Goal: Obtain resource: Obtain resource

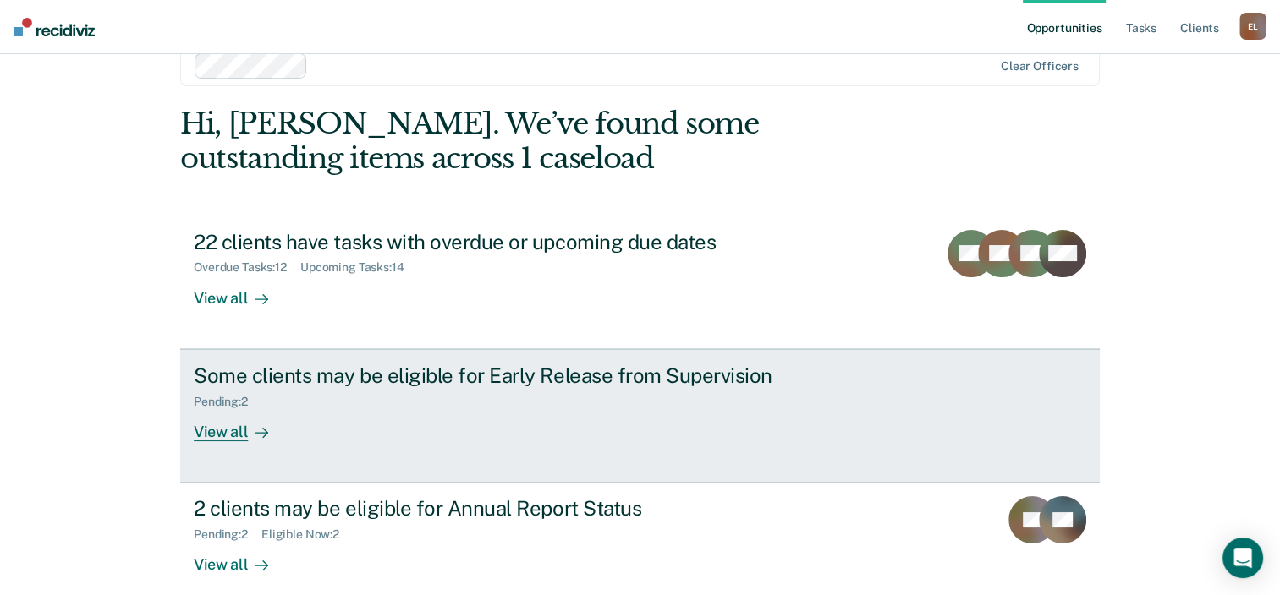
scroll to position [55, 0]
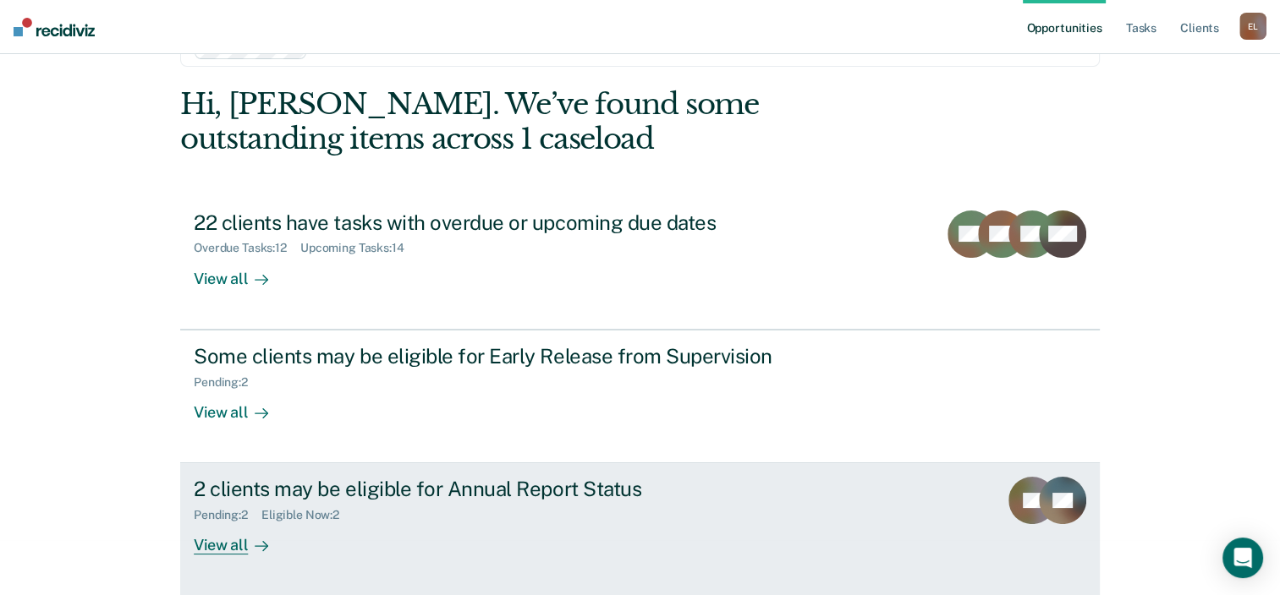
click at [480, 485] on div "2 clients may be eligible for Annual Report Status" at bounding box center [491, 489] width 594 height 25
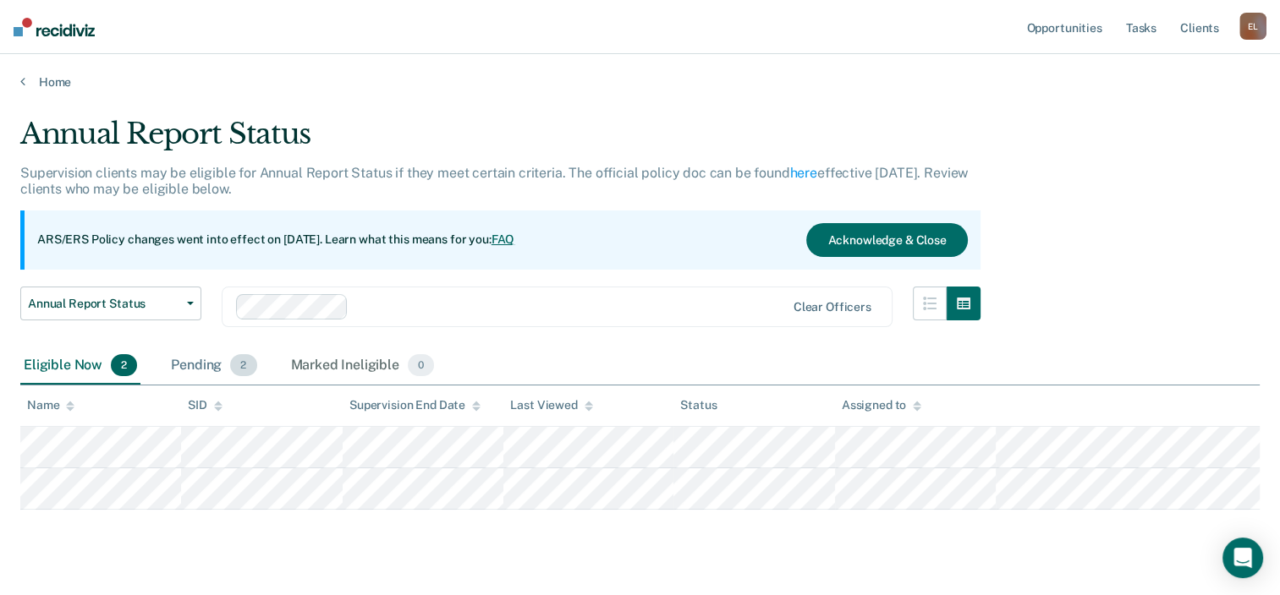
click at [221, 362] on div "Pending 2" at bounding box center [213, 366] width 92 height 37
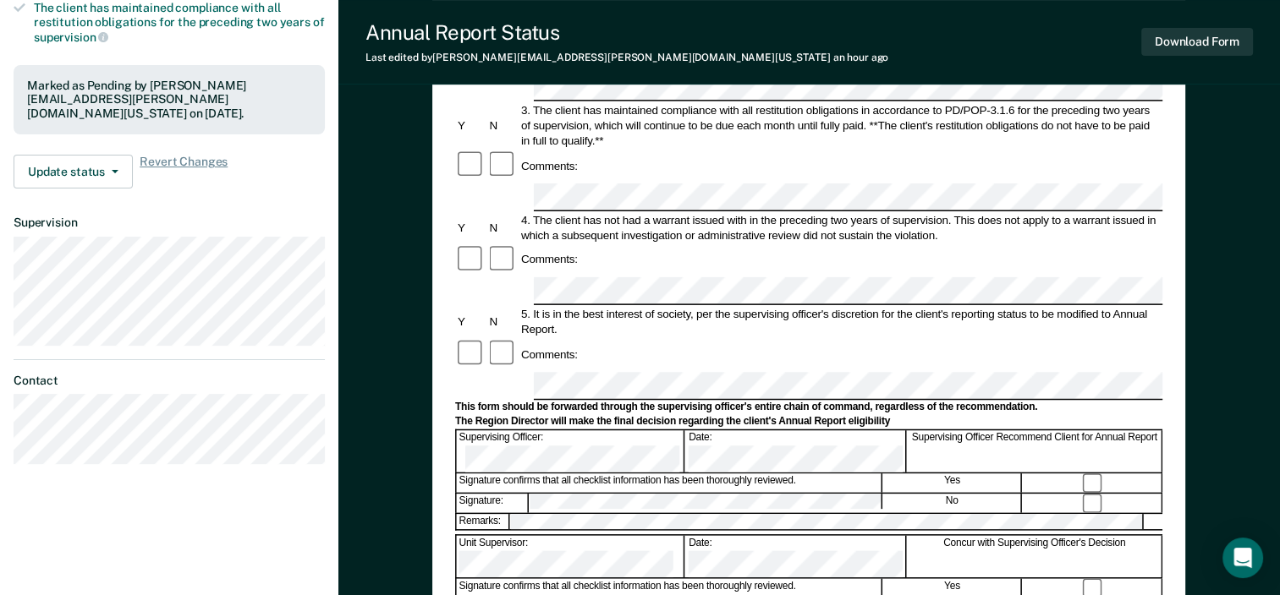
scroll to position [507, 0]
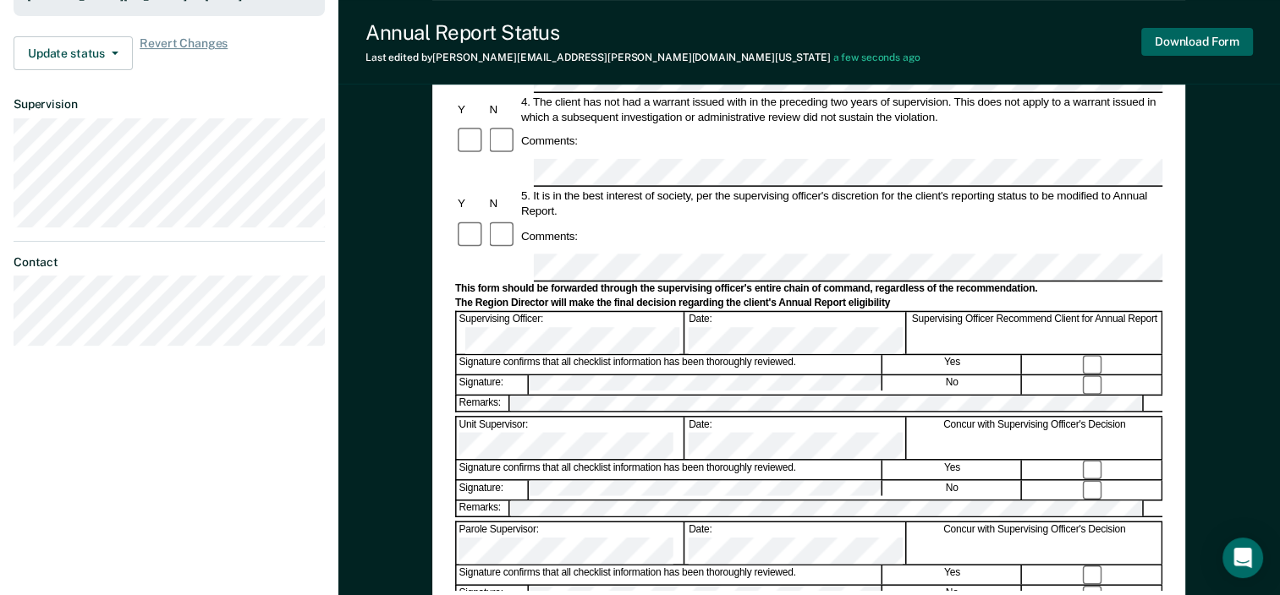
click at [1181, 49] on button "Download Form" at bounding box center [1197, 42] width 112 height 28
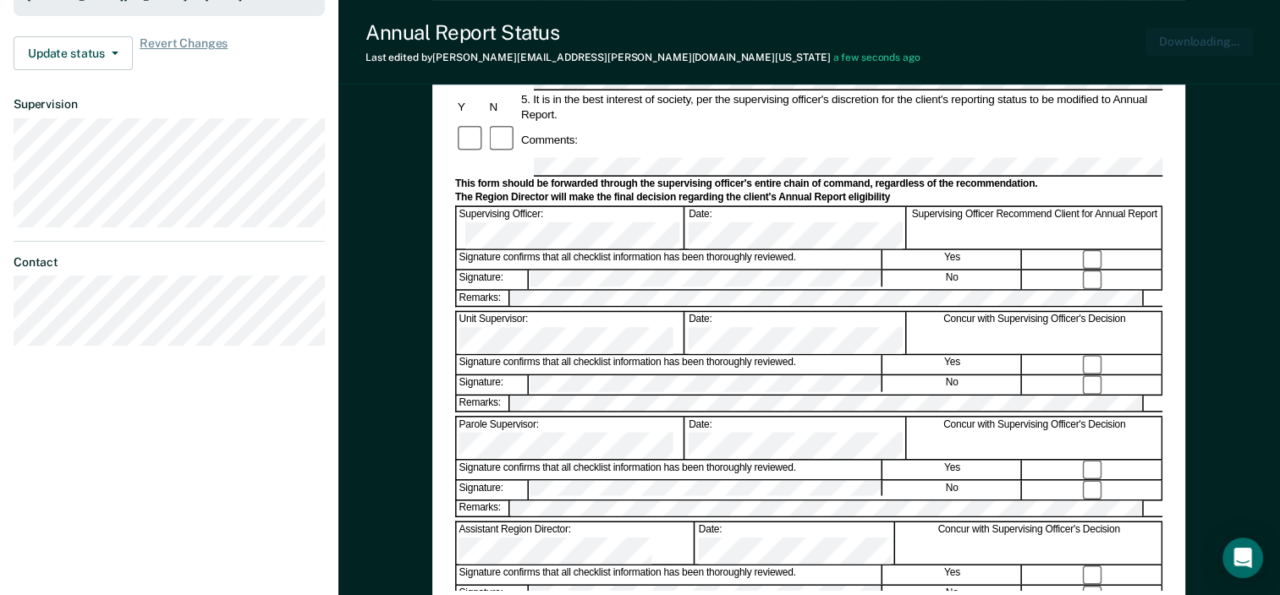
scroll to position [0, 0]
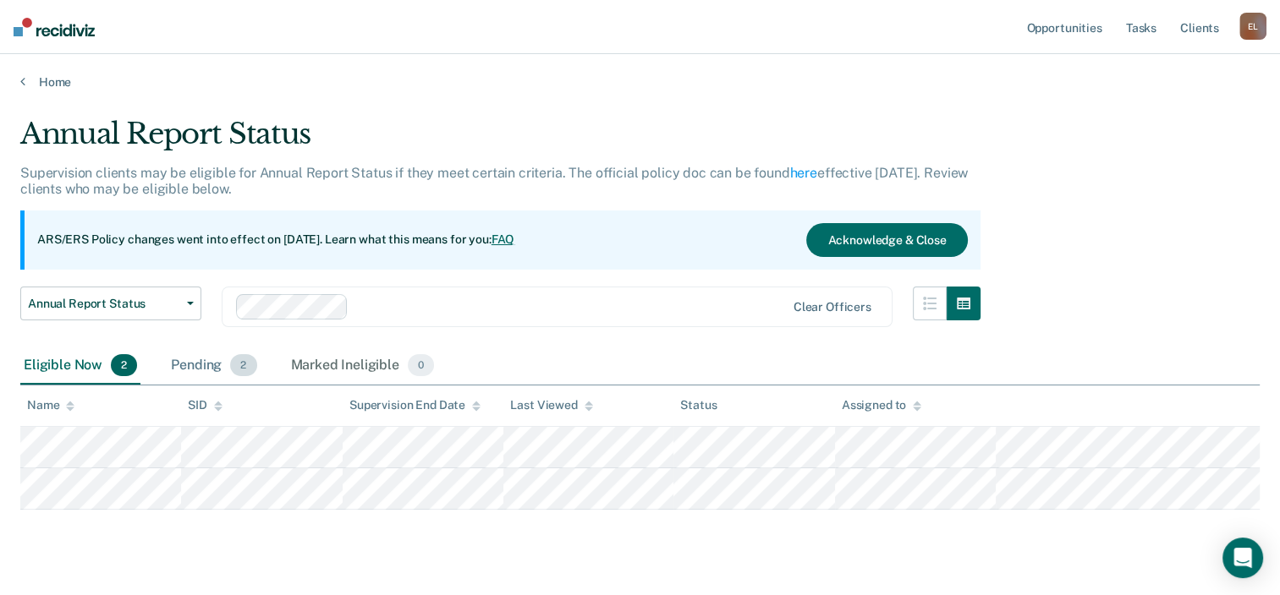
click at [205, 367] on div "Pending 2" at bounding box center [213, 366] width 92 height 37
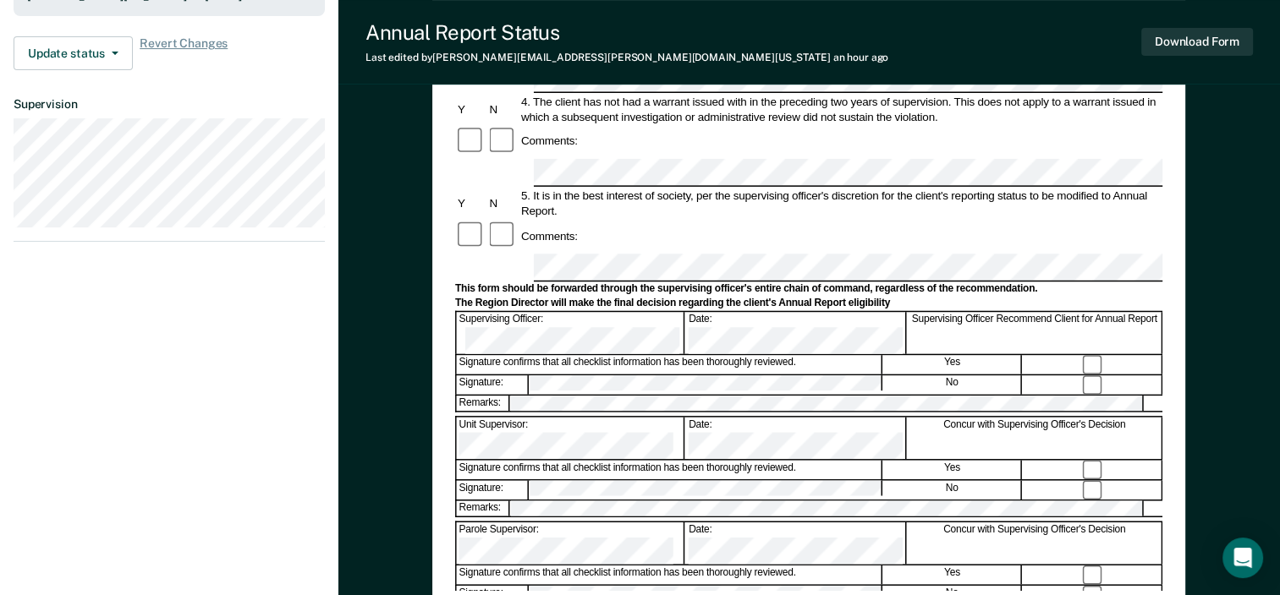
scroll to position [657, 0]
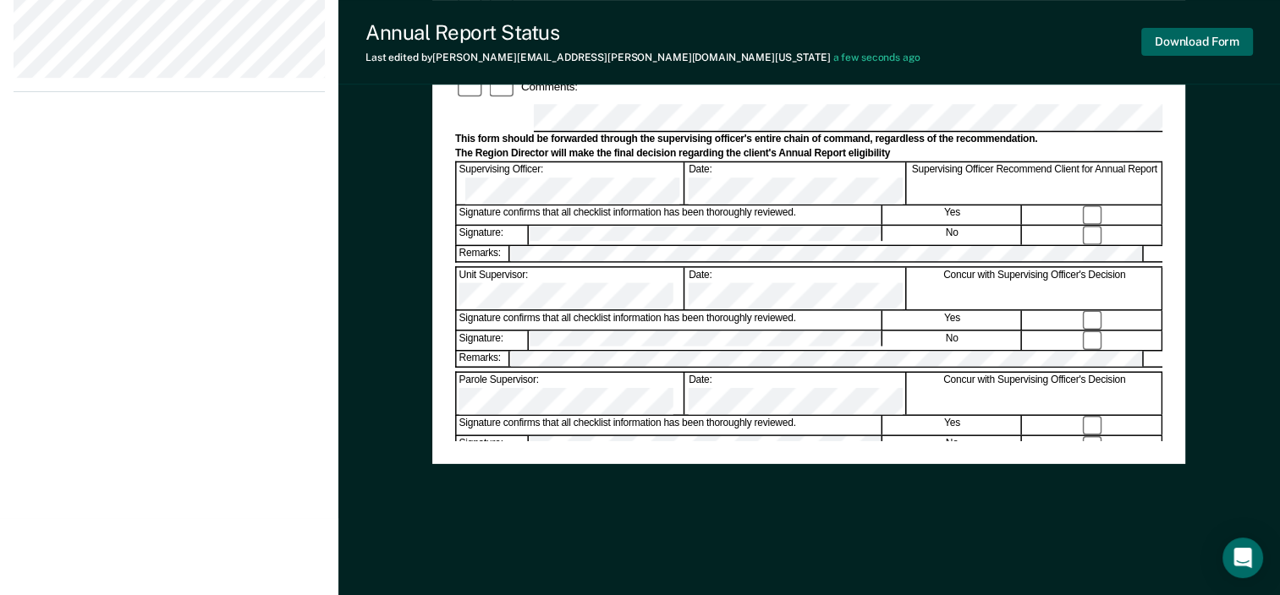
click at [1211, 34] on button "Download Form" at bounding box center [1197, 42] width 112 height 28
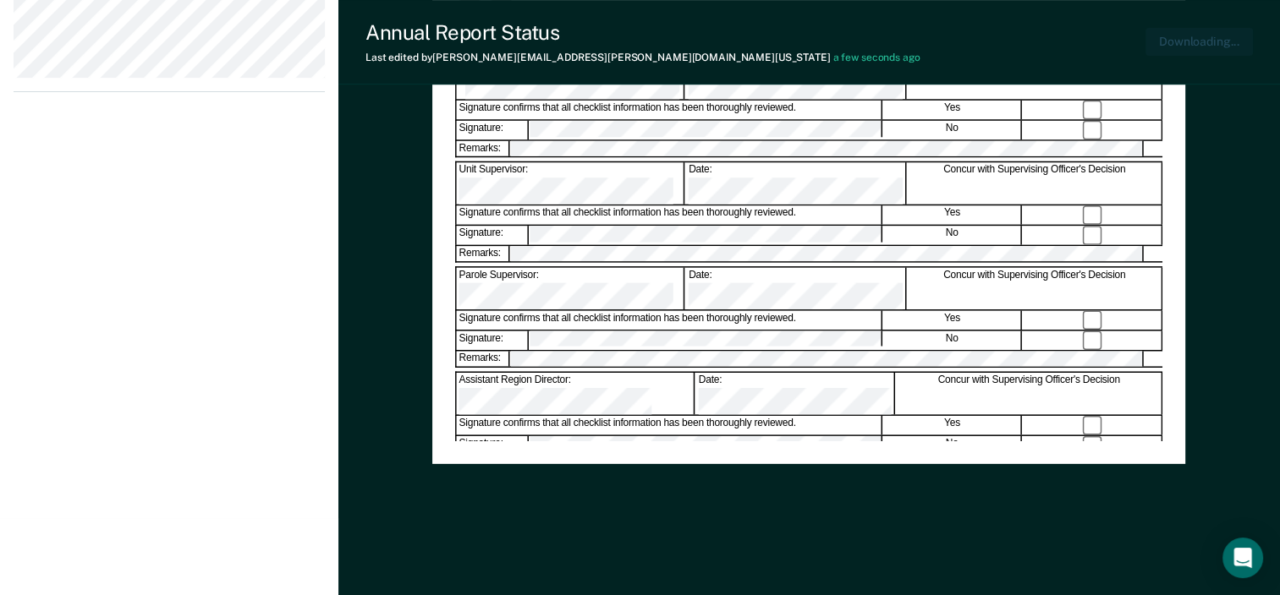
scroll to position [0, 0]
